Goal: Information Seeking & Learning: Find specific page/section

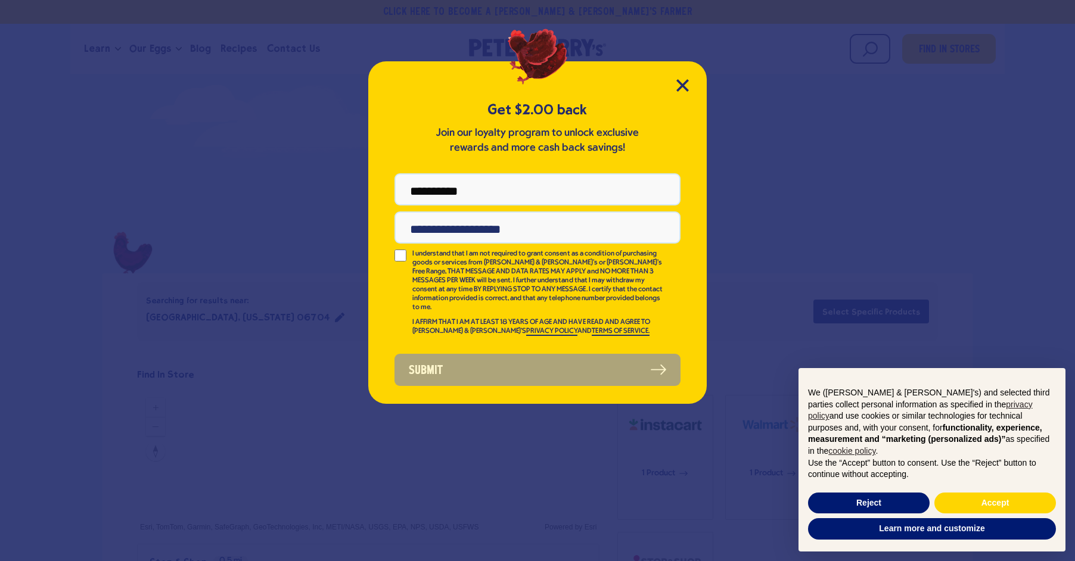
type input "**********"
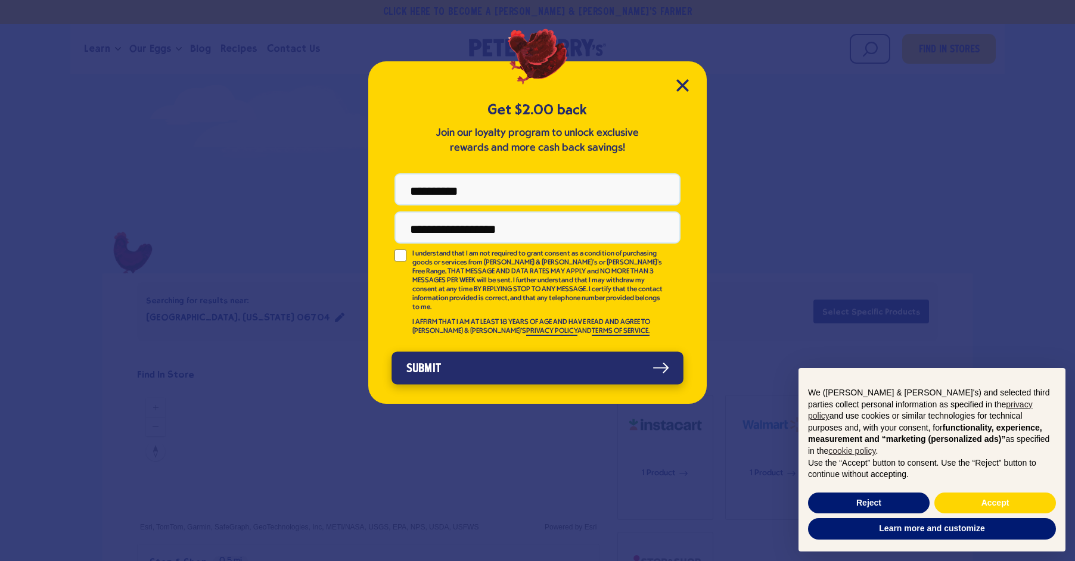
click at [579, 353] on button "Submit" at bounding box center [538, 368] width 292 height 33
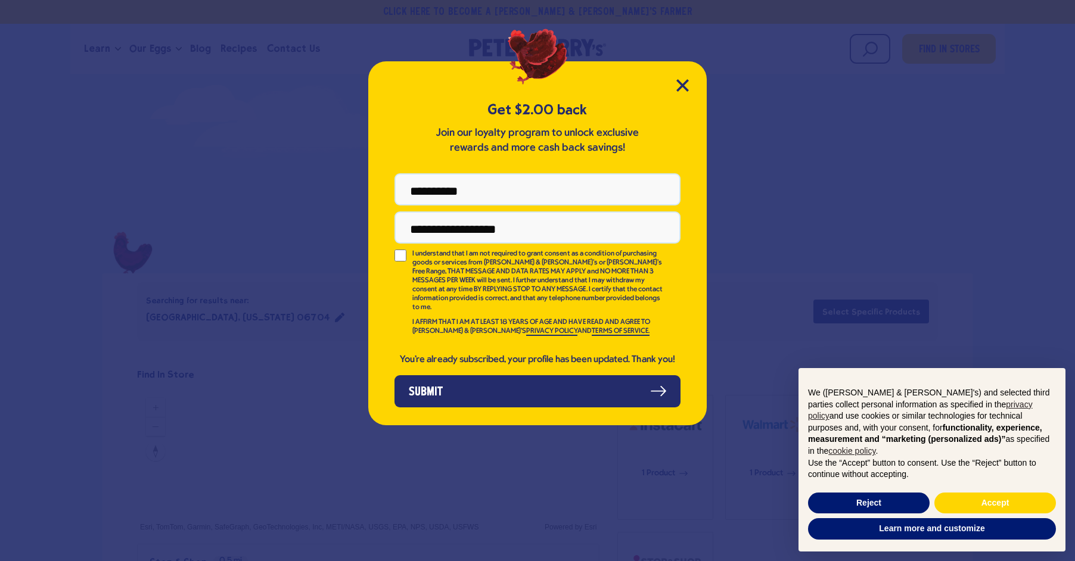
click at [682, 79] on div "**********" at bounding box center [537, 243] width 339 height 364
click at [682, 81] on icon "Close Modal" at bounding box center [683, 85] width 13 height 13
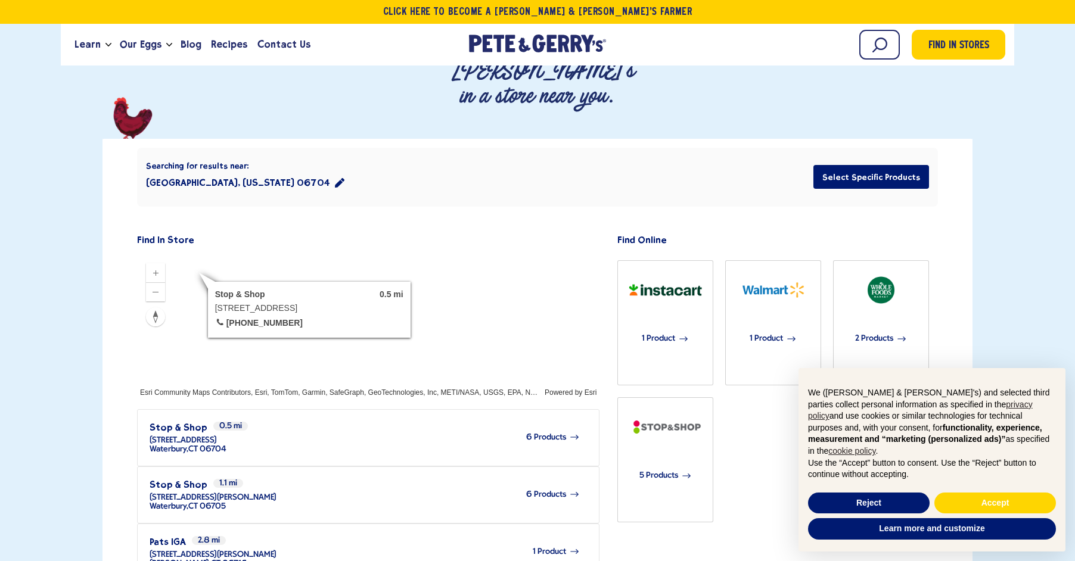
scroll to position [201, 0]
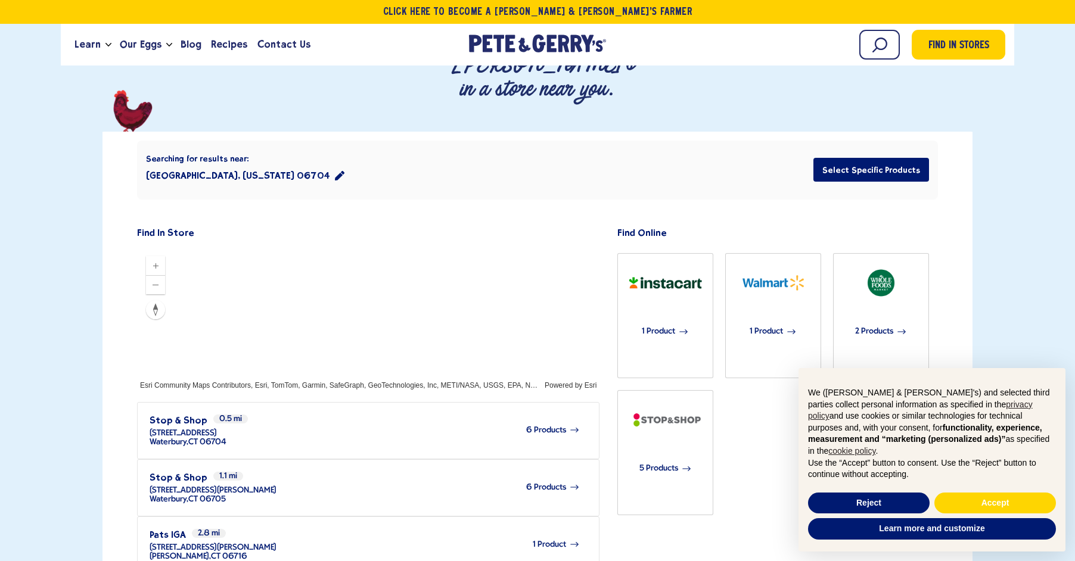
click at [383, 132] on div "Searching for results near: [GEOGRAPHIC_DATA], [US_STATE] 06704 Select Specific…" at bounding box center [537, 485] width 801 height 706
click at [405, 132] on div "Searching for results near: [GEOGRAPHIC_DATA], [US_STATE] 06704 Select Specific…" at bounding box center [537, 485] width 801 height 706
click at [383, 224] on div "Find In Store Esri Community Maps Contributors, Esri, TomTom, Garmin, SafeGraph…" at bounding box center [372, 504] width 471 height 560
click at [250, 132] on div "Searching for results near: [GEOGRAPHIC_DATA], [US_STATE] 06704 Select Specific…" at bounding box center [537, 485] width 801 height 706
click at [272, 132] on div "Searching for results near: [GEOGRAPHIC_DATA], [US_STATE] 06704 Select Specific…" at bounding box center [537, 485] width 801 height 706
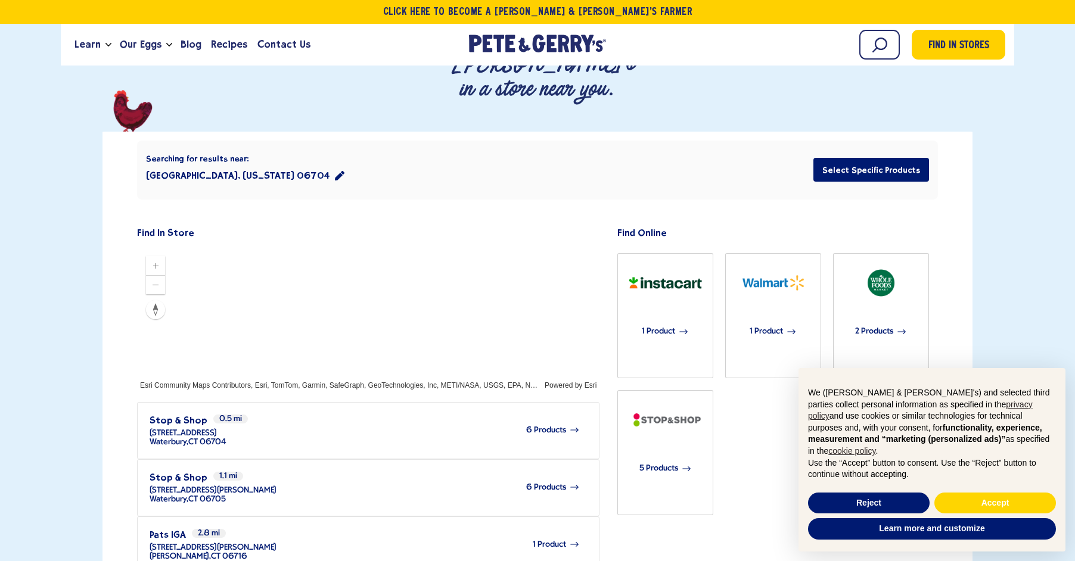
click at [508, 132] on div "Searching for results near: [GEOGRAPHIC_DATA], [US_STATE] 06704 Select Specific…" at bounding box center [537, 485] width 801 height 706
click at [376, 132] on div "Searching for results near: [GEOGRAPHIC_DATA], [US_STATE] 06704 Select Specific…" at bounding box center [537, 485] width 801 height 706
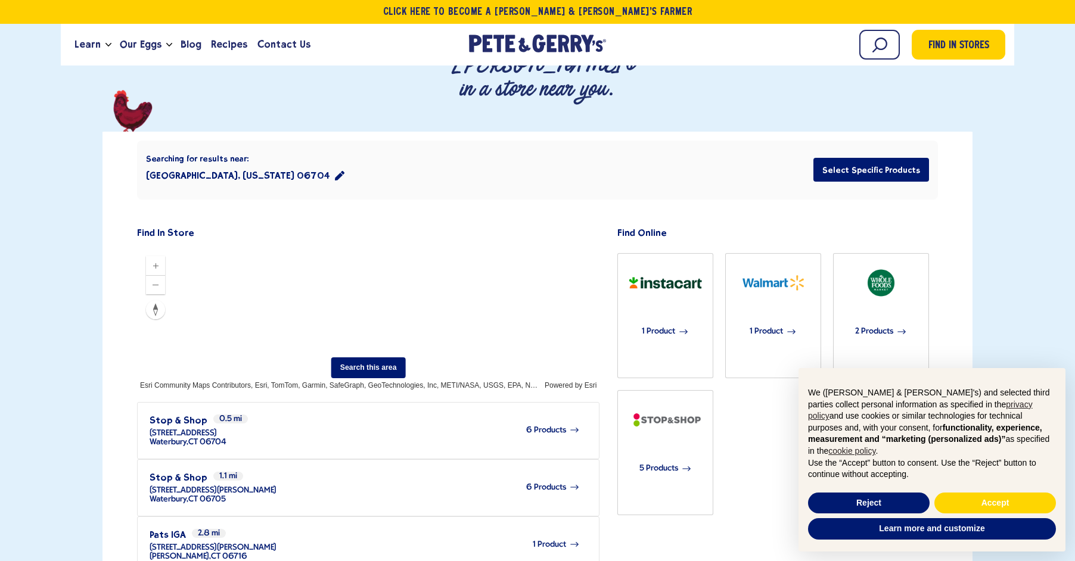
click at [421, 132] on div "Searching for results near: [GEOGRAPHIC_DATA], [US_STATE] 06704 Select Specific…" at bounding box center [537, 485] width 801 height 706
click at [325, 132] on div "Searching for results near: [GEOGRAPHIC_DATA], [US_STATE] 06704 Select Specific…" at bounding box center [537, 485] width 801 height 706
click at [333, 224] on div "Find In Store Esri Community Maps Contributors, Esri, TomTom, Garmin, SafeGraph…" at bounding box center [372, 504] width 471 height 560
click at [389, 141] on div "Searching for results near: [GEOGRAPHIC_DATA], [US_STATE] 06704 Select Specific…" at bounding box center [537, 485] width 801 height 706
click at [435, 224] on div "Find In Store Esri Community Maps Contributors, Esri, TomTom, Garmin, SafeGraph…" at bounding box center [372, 504] width 471 height 560
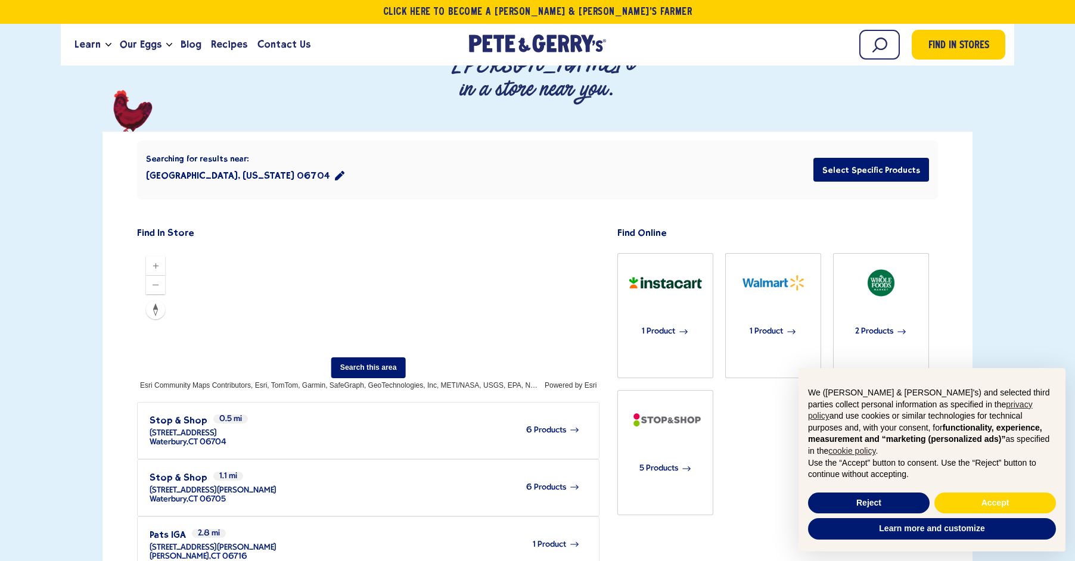
click at [466, 145] on div "Searching for results near: [GEOGRAPHIC_DATA], [US_STATE] 06704 Select Specific…" at bounding box center [537, 485] width 801 height 706
click at [421, 132] on div "Searching for results near: [GEOGRAPHIC_DATA], [US_STATE] 06704 Select Specific…" at bounding box center [537, 485] width 801 height 706
click at [333, 132] on div "Searching for results near: [GEOGRAPHIC_DATA], [US_STATE] 06704 Select Specific…" at bounding box center [537, 485] width 801 height 706
click at [379, 224] on div "Find In Store Esri Community Maps Contributors, Esri, TomTom, Garmin, SafeGraph…" at bounding box center [372, 504] width 471 height 560
click at [393, 136] on div "Searching for results near: [GEOGRAPHIC_DATA], [US_STATE] 06704 Select Specific…" at bounding box center [537, 485] width 801 height 706
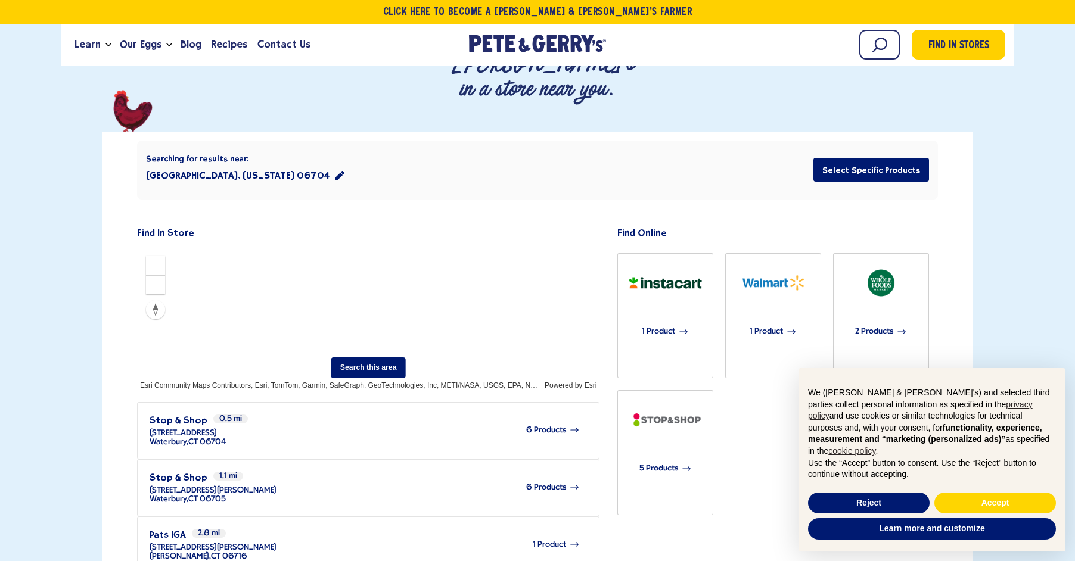
click at [395, 224] on div "Find In Store Esri Community Maps Contributors, Esri, TomTom, Garmin, SafeGraph…" at bounding box center [372, 504] width 471 height 560
click at [334, 132] on div "Searching for results near: [GEOGRAPHIC_DATA], [US_STATE] 06704 Select Specific…" at bounding box center [537, 485] width 801 height 706
click at [360, 145] on div "Searching for results near: [GEOGRAPHIC_DATA], [US_STATE] 06704 Select Specific…" at bounding box center [537, 485] width 801 height 706
click at [413, 224] on div "Find In Store Esri Community Maps Contributors, Esri, TomTom, Garmin, SafeGraph…" at bounding box center [372, 504] width 471 height 560
click at [154, 280] on icon "Zoom out" at bounding box center [156, 285] width 10 height 10
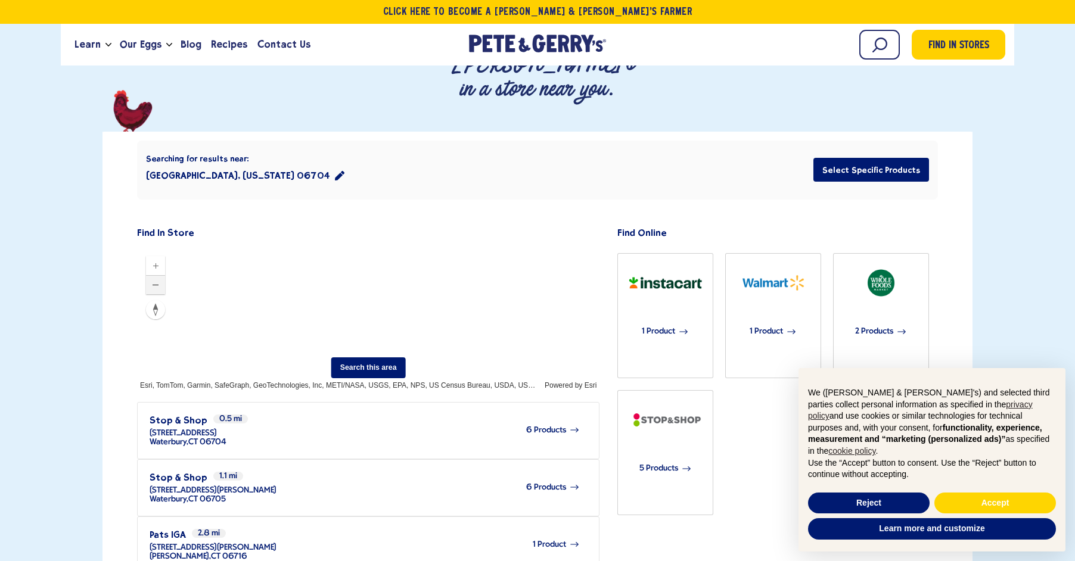
scroll to position [198, 0]
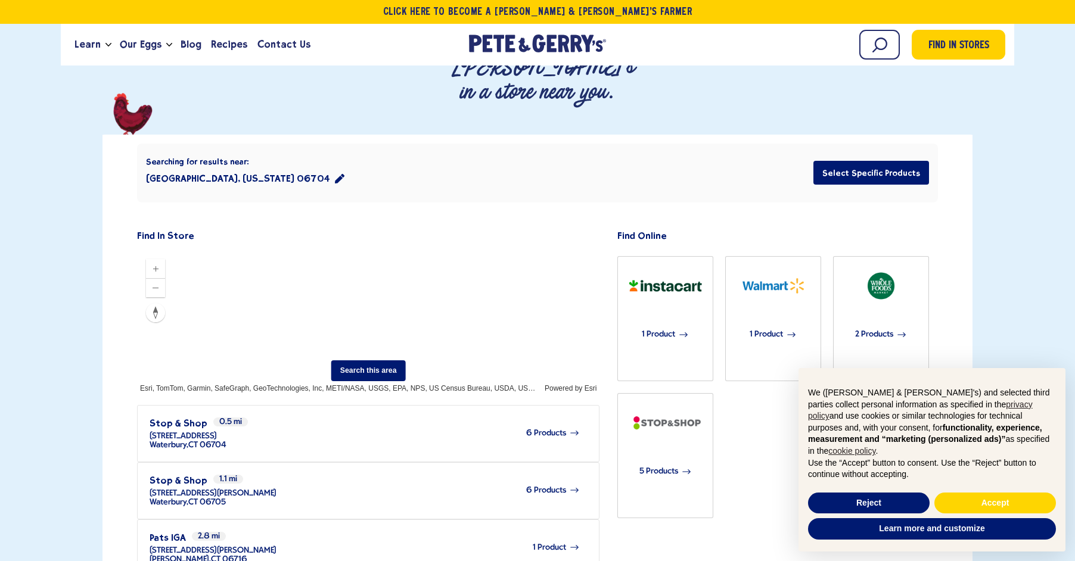
click at [386, 141] on div "Searching for results near: [GEOGRAPHIC_DATA], [US_STATE] 06704 Select Specific…" at bounding box center [537, 488] width 801 height 706
click at [390, 226] on div "Find In Store Esri Community Maps Contributors, Esri, TomTom, Garmin, SafeGraph…" at bounding box center [372, 506] width 471 height 560
click at [395, 226] on div "Find In Store Esri Community Maps Contributors, Esri, TomTom, Garmin, SafeGraph…" at bounding box center [372, 506] width 471 height 560
click at [283, 226] on div "Find In Store Esri Community Maps Contributors, Esri, TomTom, Garmin, SafeGraph…" at bounding box center [372, 506] width 471 height 560
click at [309, 226] on div "Find In Store Esri Community Maps Contributors, Esri, TomTom, Garmin, SafeGraph…" at bounding box center [372, 506] width 471 height 560
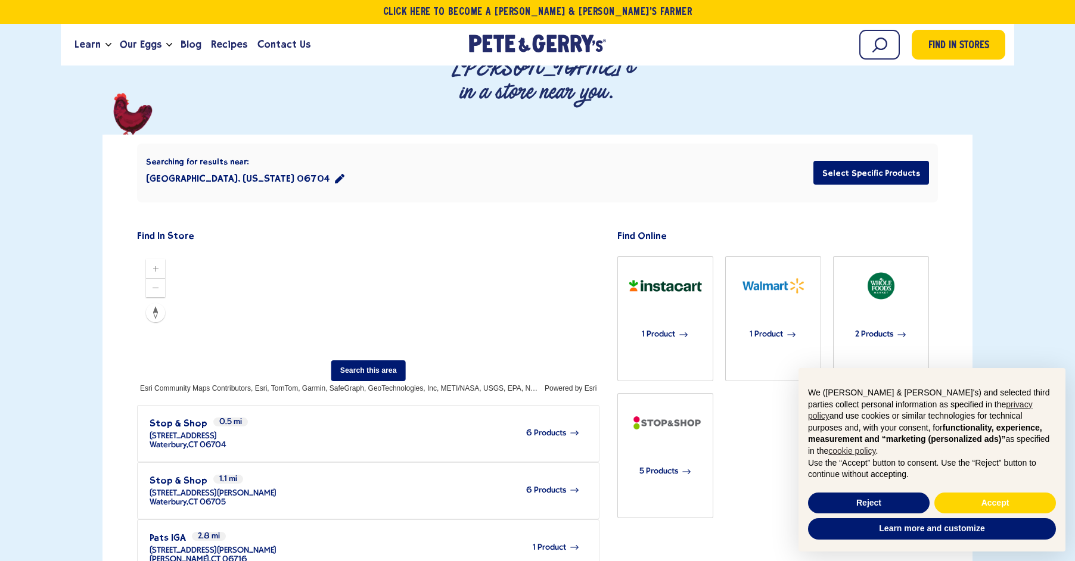
click at [359, 226] on div "Find In Store Esri Community Maps Contributors, Esri, TomTom, Garmin, SafeGraph…" at bounding box center [372, 506] width 471 height 560
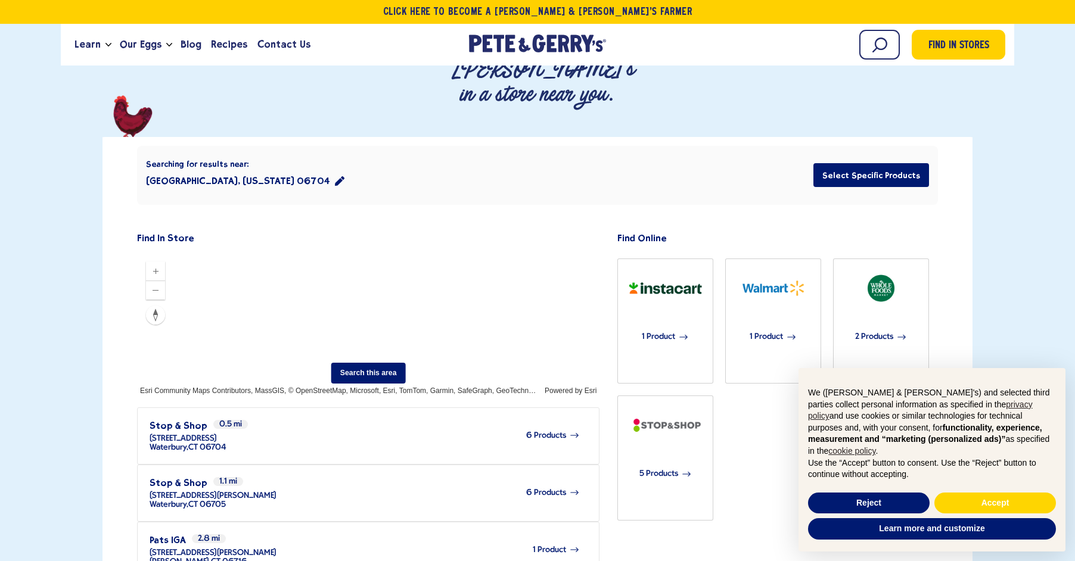
click at [369, 229] on div "Find In Store Esri Community Maps Contributors, MassGIS, © OpenStreetMap, Micro…" at bounding box center [372, 509] width 471 height 560
click at [352, 137] on div "Searching for results near: [GEOGRAPHIC_DATA], [US_STATE] 06704 Select Specific…" at bounding box center [537, 490] width 801 height 706
click at [362, 137] on div "Searching for results near: [GEOGRAPHIC_DATA], [US_STATE] 06704 Select Specific…" at bounding box center [537, 490] width 801 height 706
click at [265, 137] on div "Searching for results near: [GEOGRAPHIC_DATA], [US_STATE] 06704 Select Specific…" at bounding box center [537, 490] width 801 height 706
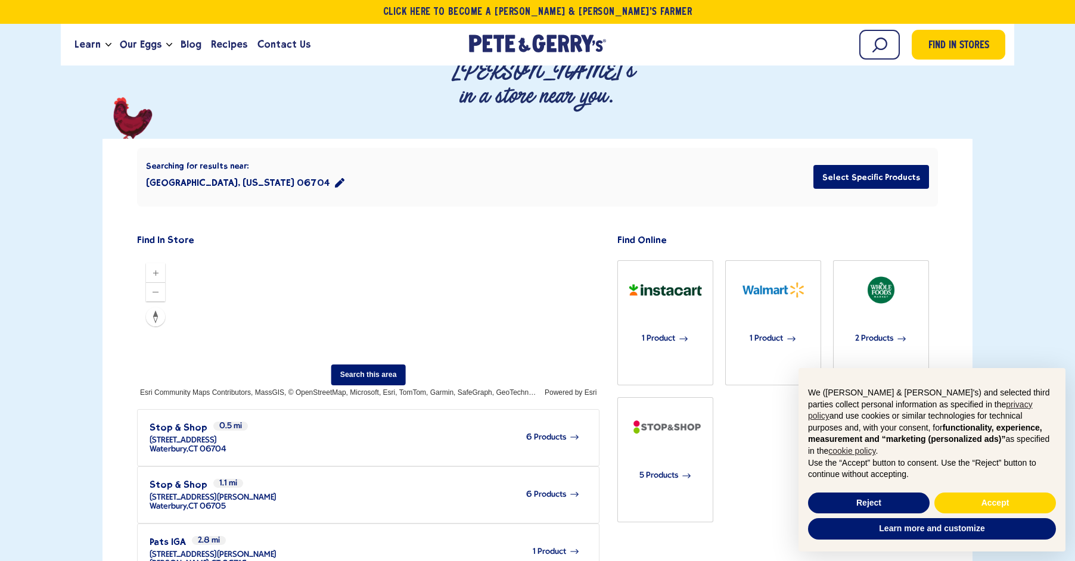
click at [430, 231] on div "Find In Store Esri Community Maps Contributors, MassGIS, © OpenStreetMap, Micro…" at bounding box center [372, 511] width 471 height 560
click at [399, 150] on div "Searching for results near: [GEOGRAPHIC_DATA], [US_STATE] 06704 Select Specific…" at bounding box center [537, 492] width 801 height 706
click at [194, 231] on div "Find In Store Esri Community Maps Contributors, MassGIS, © OpenStreetMap, Micro…" at bounding box center [372, 511] width 471 height 560
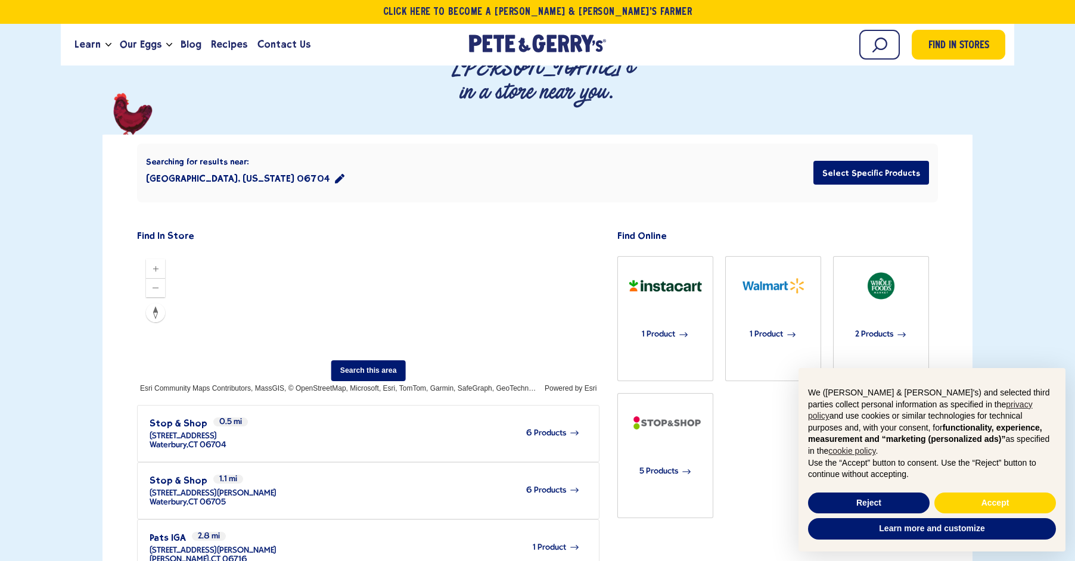
click at [178, 135] on div "Searching for results near: [GEOGRAPHIC_DATA], [US_STATE] 06704 Select Specific…" at bounding box center [537, 488] width 801 height 706
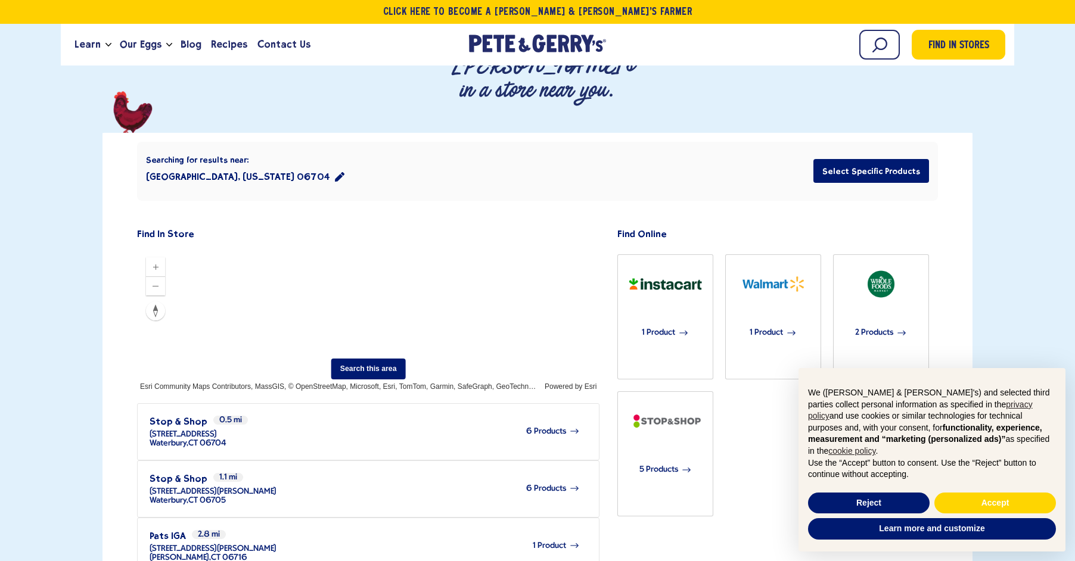
click at [369, 225] on div "Find In Store Esri Community Maps Contributors, MassGIS, © OpenStreetMap, Micro…" at bounding box center [372, 505] width 471 height 560
click at [387, 225] on div "Find In Store Esri Community Maps Contributors, MassGIS, © OpenStreetMap, Micro…" at bounding box center [372, 505] width 471 height 560
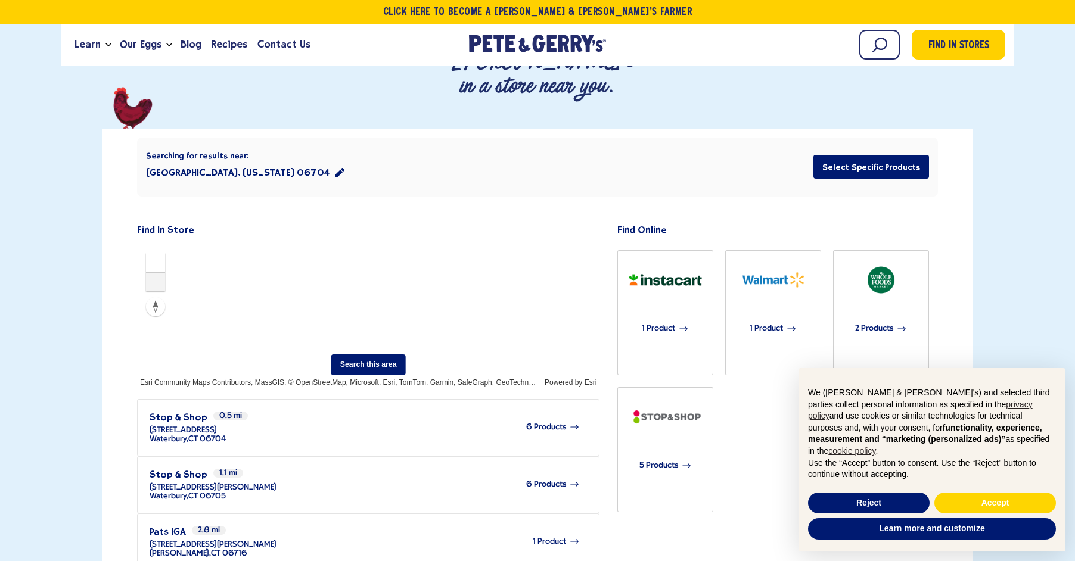
click at [153, 277] on icon "Zoom out" at bounding box center [156, 282] width 10 height 10
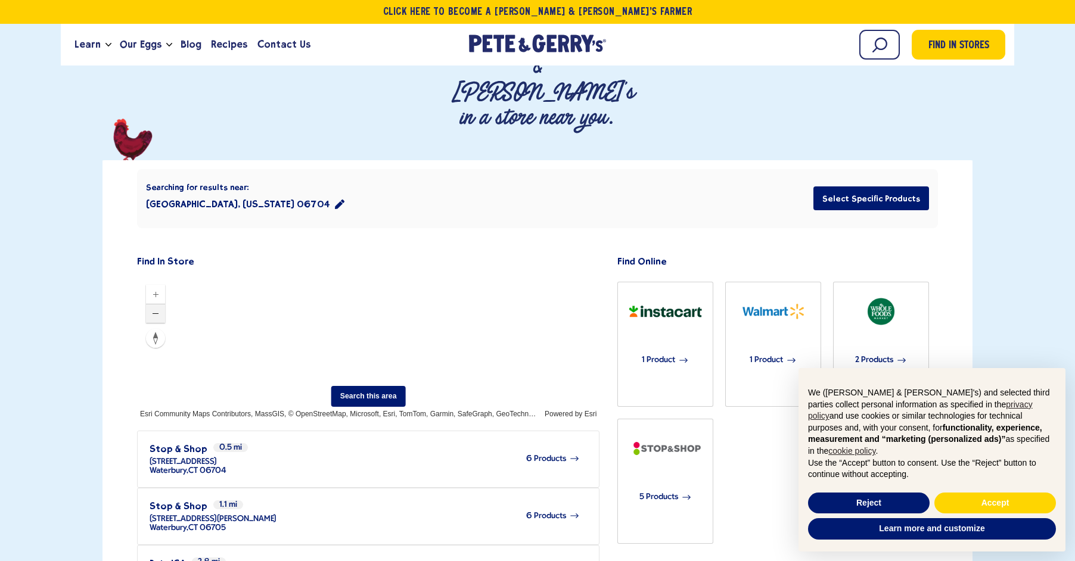
scroll to position [170, 0]
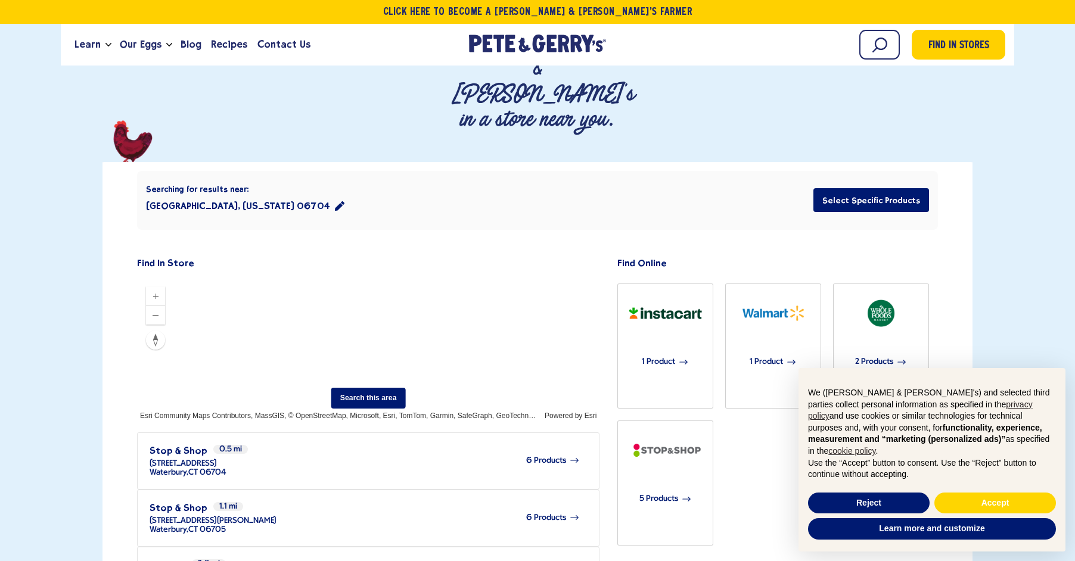
click at [234, 162] on div "Searching for results near: [GEOGRAPHIC_DATA], [US_STATE] 06704 Select Specific…" at bounding box center [537, 515] width 801 height 706
click at [154, 311] on icon "Zoom out" at bounding box center [156, 316] width 10 height 10
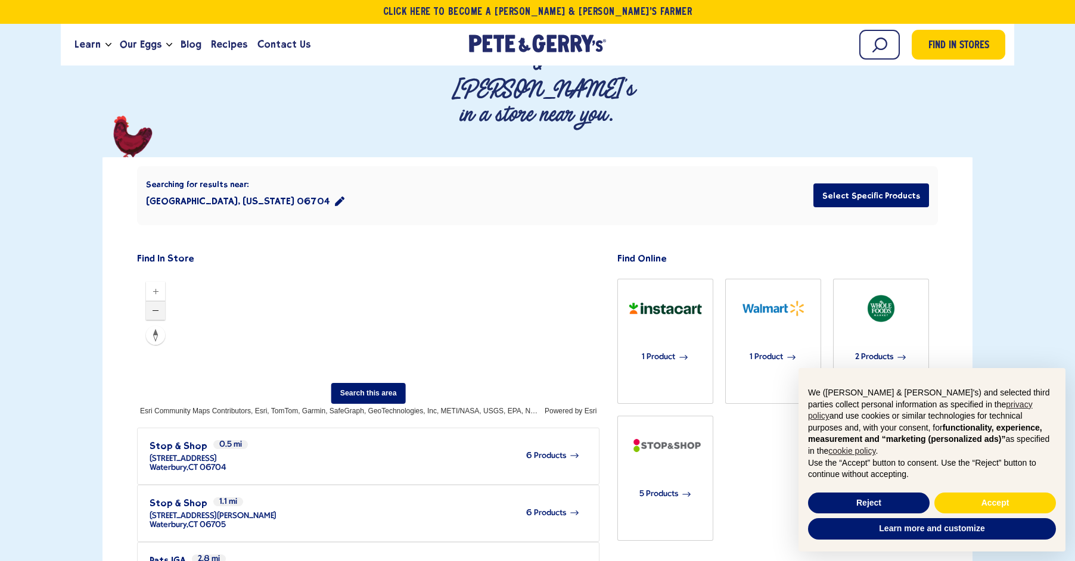
click at [154, 306] on icon "Zoom out" at bounding box center [156, 311] width 10 height 10
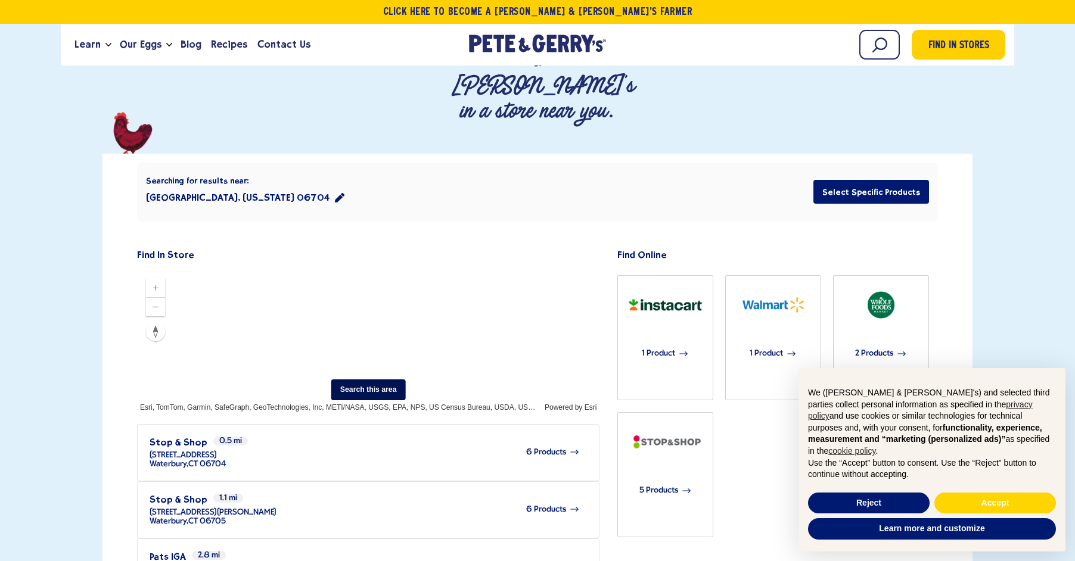
scroll to position [185, 0]
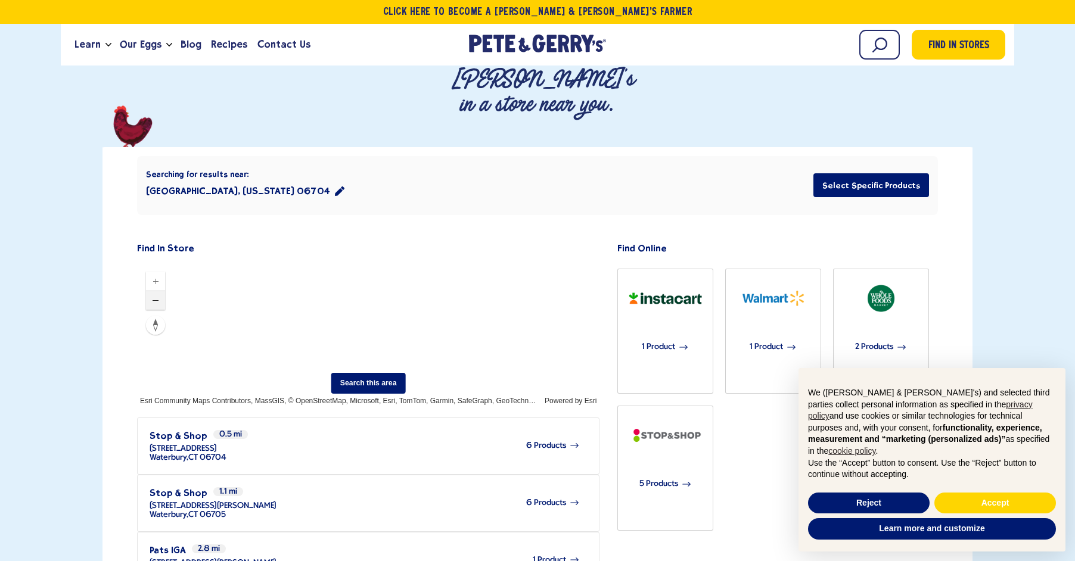
click at [156, 296] on icon "Zoom out" at bounding box center [156, 301] width 10 height 10
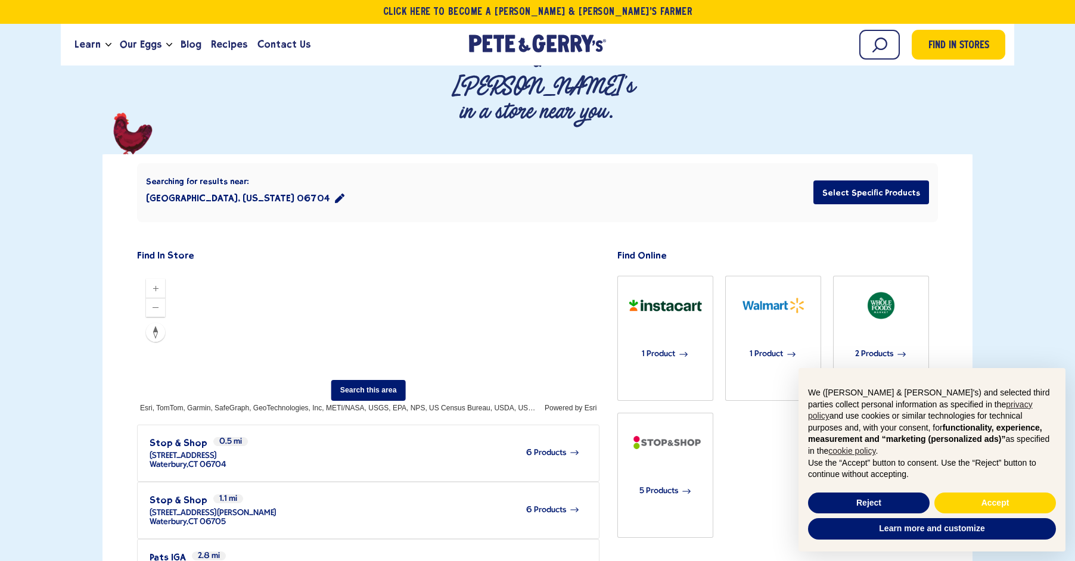
scroll to position [173, 1]
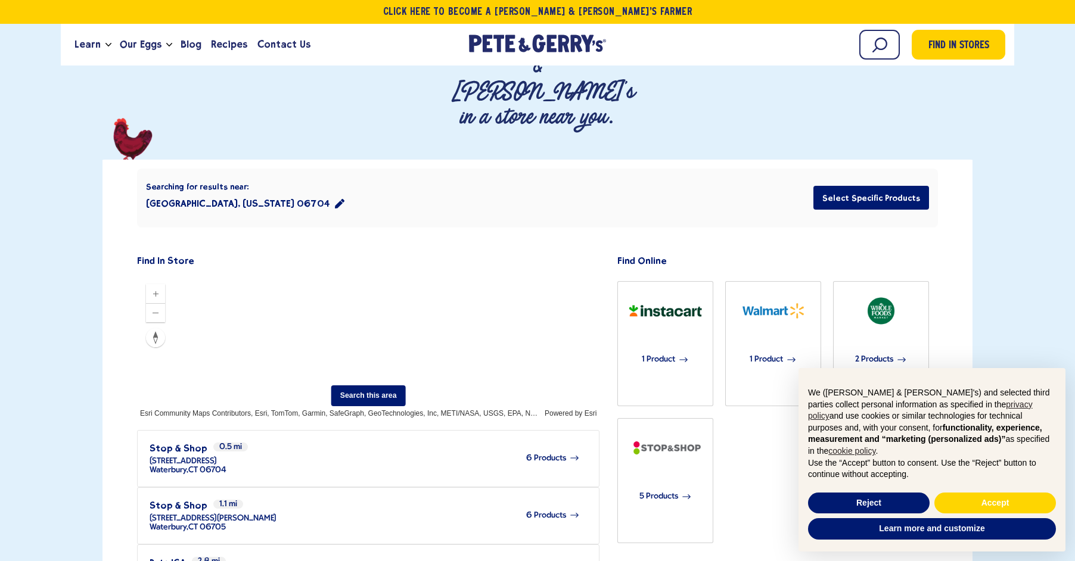
click at [137, 165] on div "Searching for results near: [GEOGRAPHIC_DATA], [US_STATE] 06704 Select Specific…" at bounding box center [537, 513] width 801 height 706
click at [106, 211] on div "Searching for results near: [GEOGRAPHIC_DATA], [US_STATE] 06704 Select Specific…" at bounding box center [538, 525] width 870 height 730
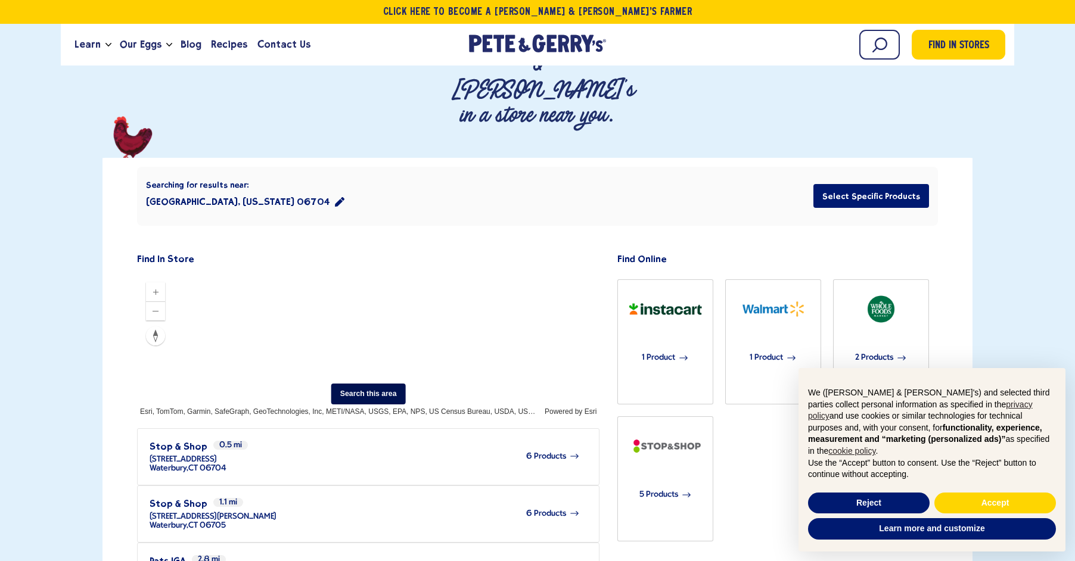
click at [363, 384] on button "Search this area" at bounding box center [368, 394] width 75 height 21
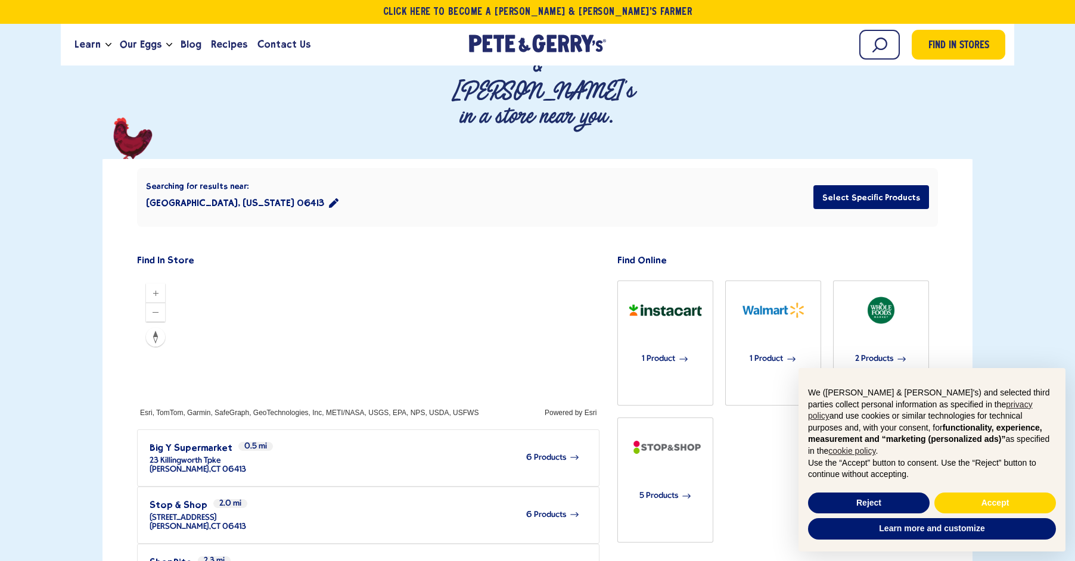
scroll to position [172, 1]
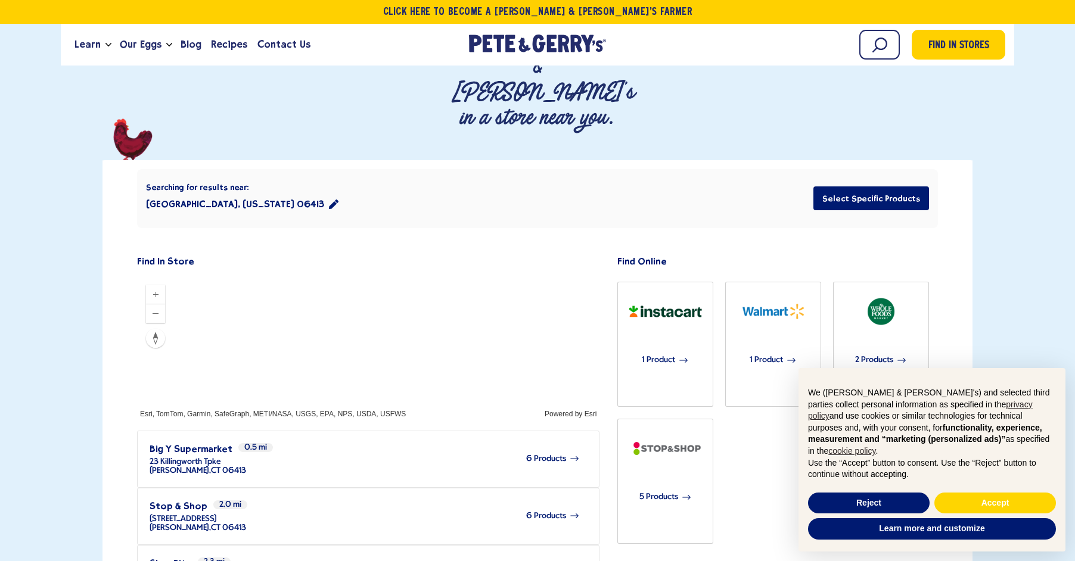
click at [556, 312] on div "Find In Store Esri, TomTom, Garmin, SafeGraph, METI/NASA, USGS, EPA, NPS, USDA,…" at bounding box center [372, 532] width 471 height 560
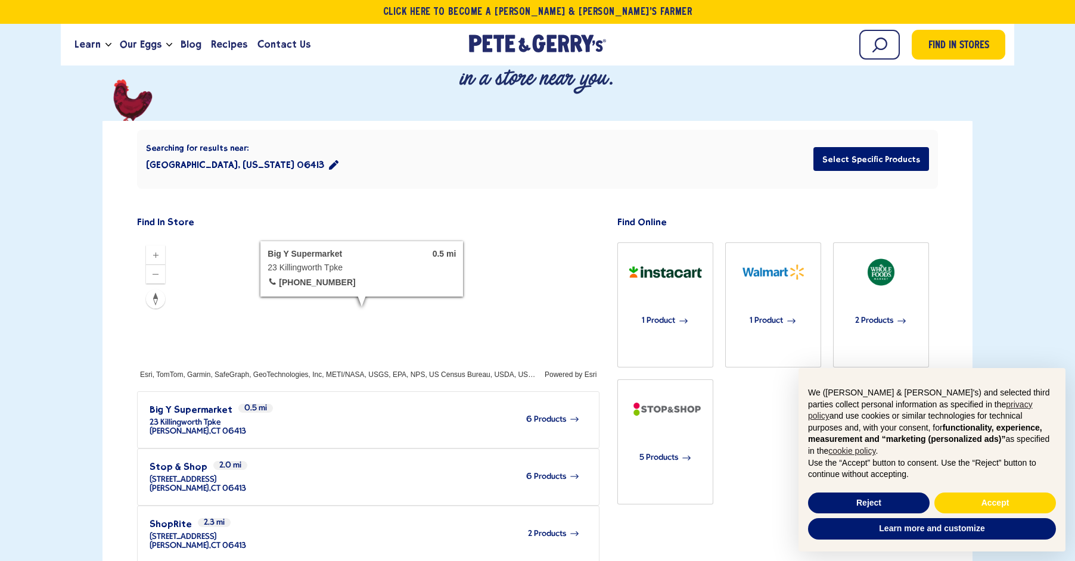
scroll to position [212, 1]
